Goal: Information Seeking & Learning: Learn about a topic

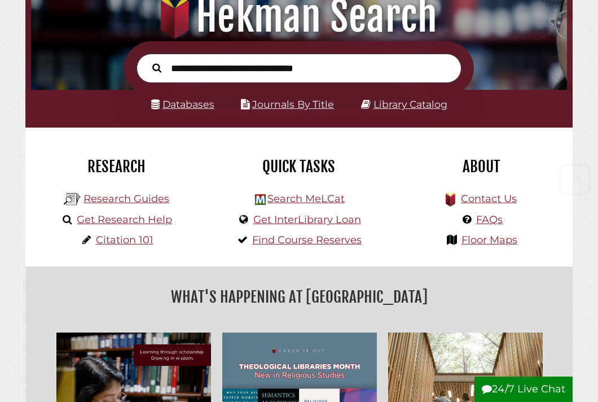
scroll to position [153, 0]
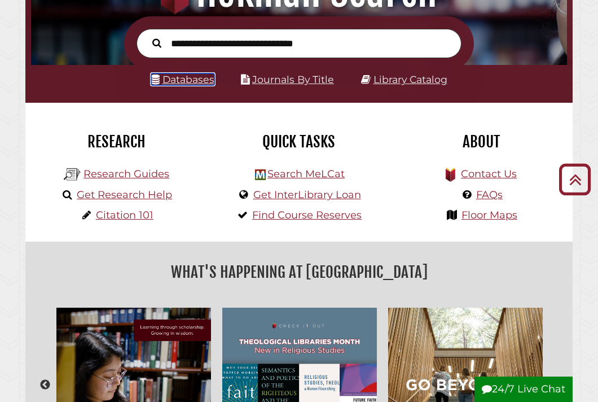
click at [191, 75] on link "Databases" at bounding box center [182, 79] width 63 height 12
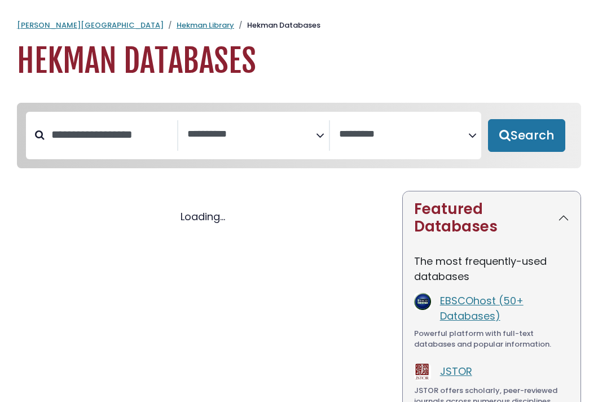
select select "Database Subject Filter"
select select "Database Vendors Filter"
select select "Database Subject Filter"
select select "Database Vendors Filter"
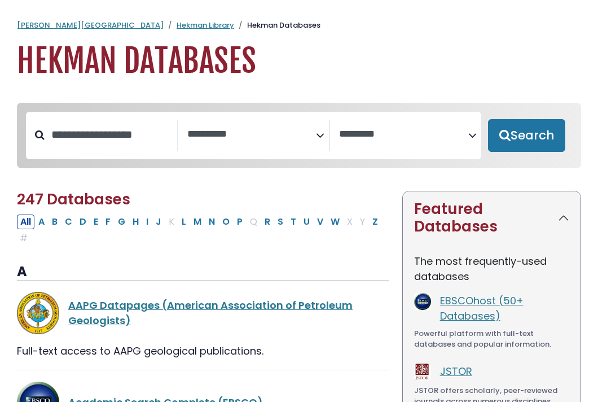
click at [283, 137] on textarea "Search" at bounding box center [251, 135] width 129 height 12
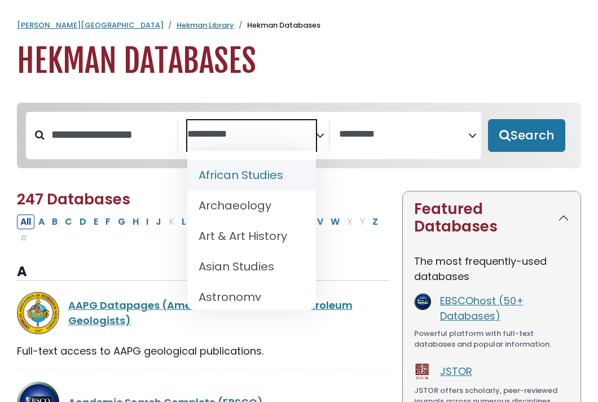
click at [389, 137] on textarea "Search" at bounding box center [403, 135] width 129 height 12
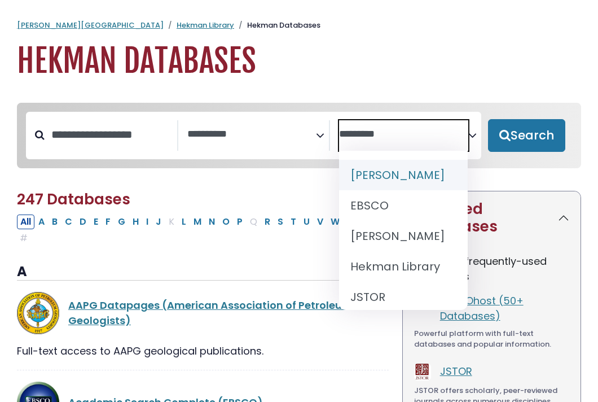
click at [320, 128] on icon "Search filters" at bounding box center [320, 133] width 8 height 16
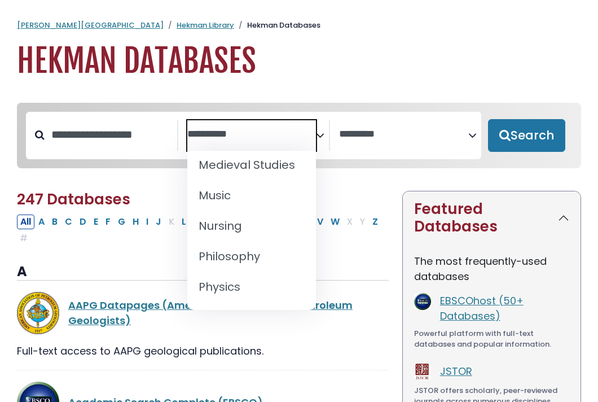
scroll to position [1257, 0]
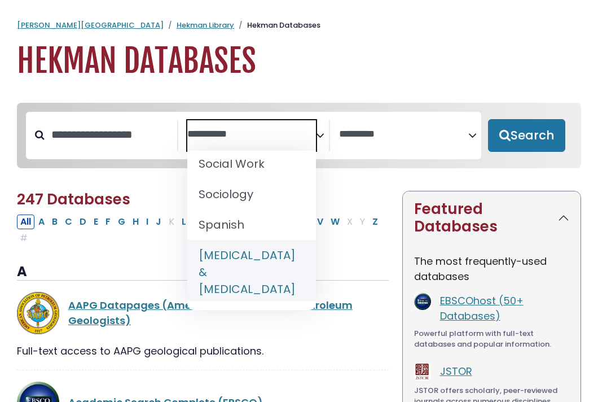
select select "*****"
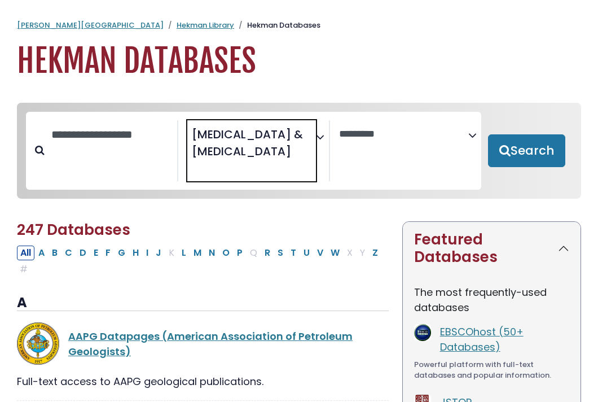
scroll to position [564, 0]
click at [541, 155] on button "Search" at bounding box center [526, 150] width 77 height 33
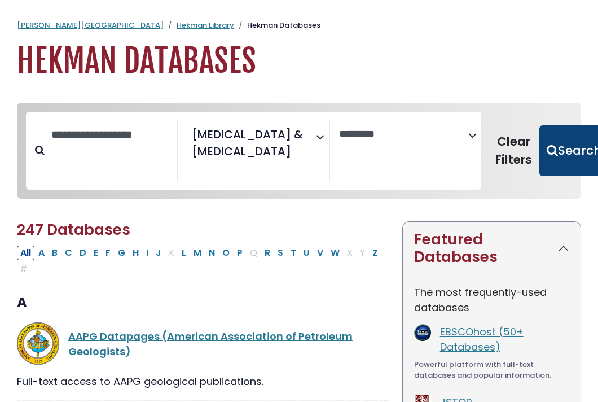
select select "Database Vendors Filter"
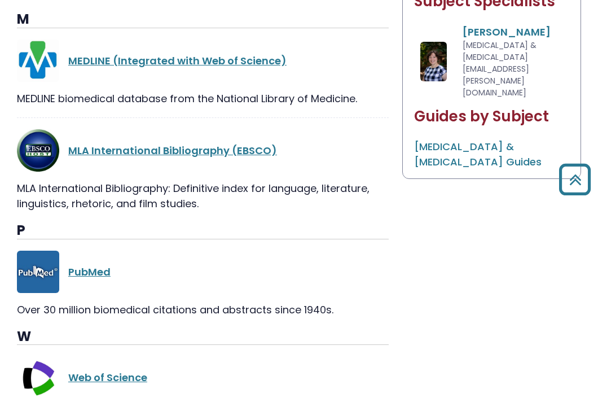
scroll to position [745, 0]
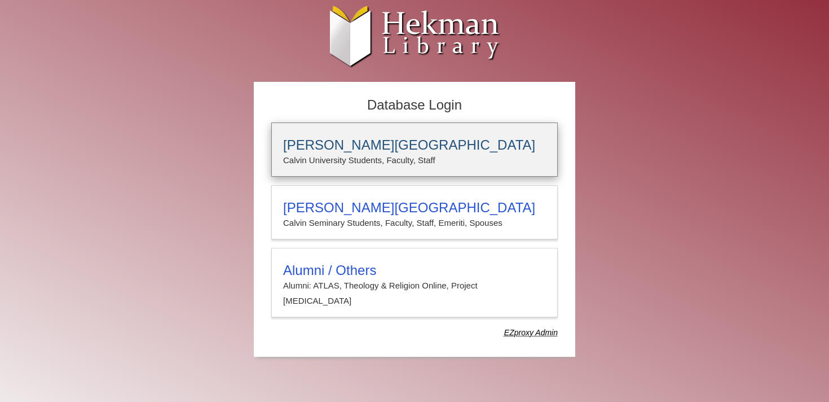
type input "*****"
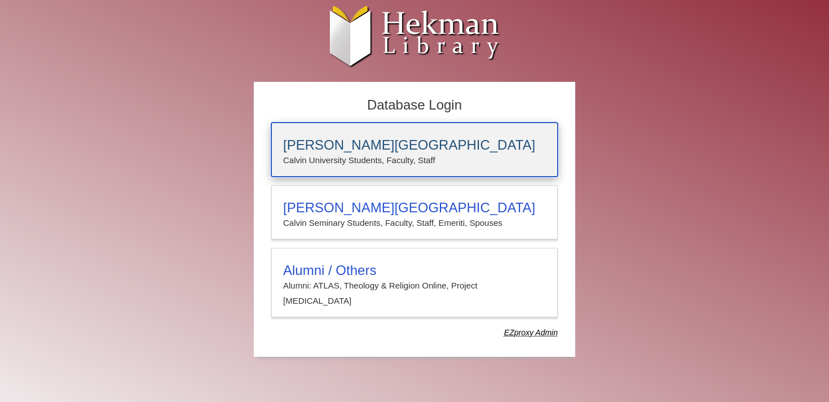
click at [434, 159] on p "Calvin University Students, Faculty, Staff" at bounding box center [414, 160] width 263 height 15
